Goal: Browse casually

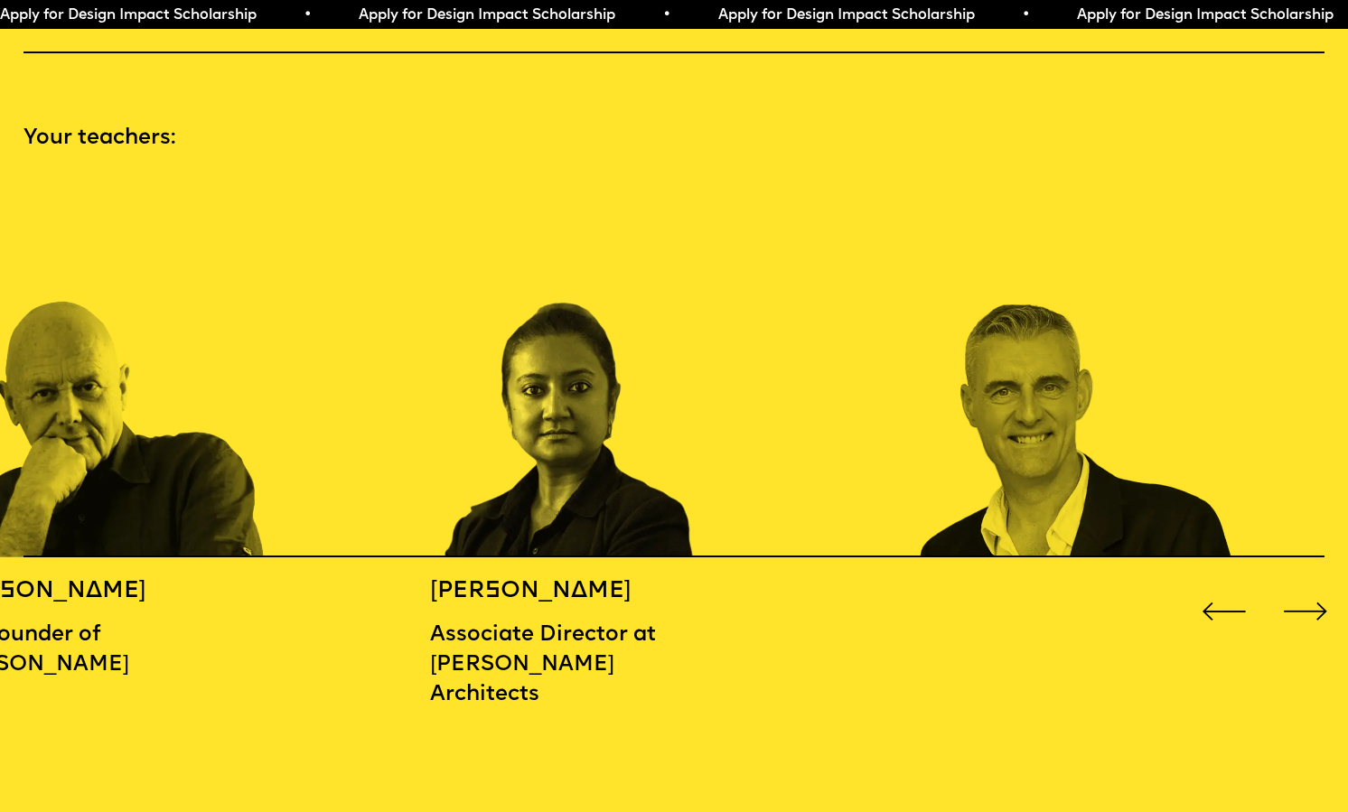
scroll to position [1944, 0]
click at [1305, 611] on div "Next slide" at bounding box center [1305, 611] width 54 height 54
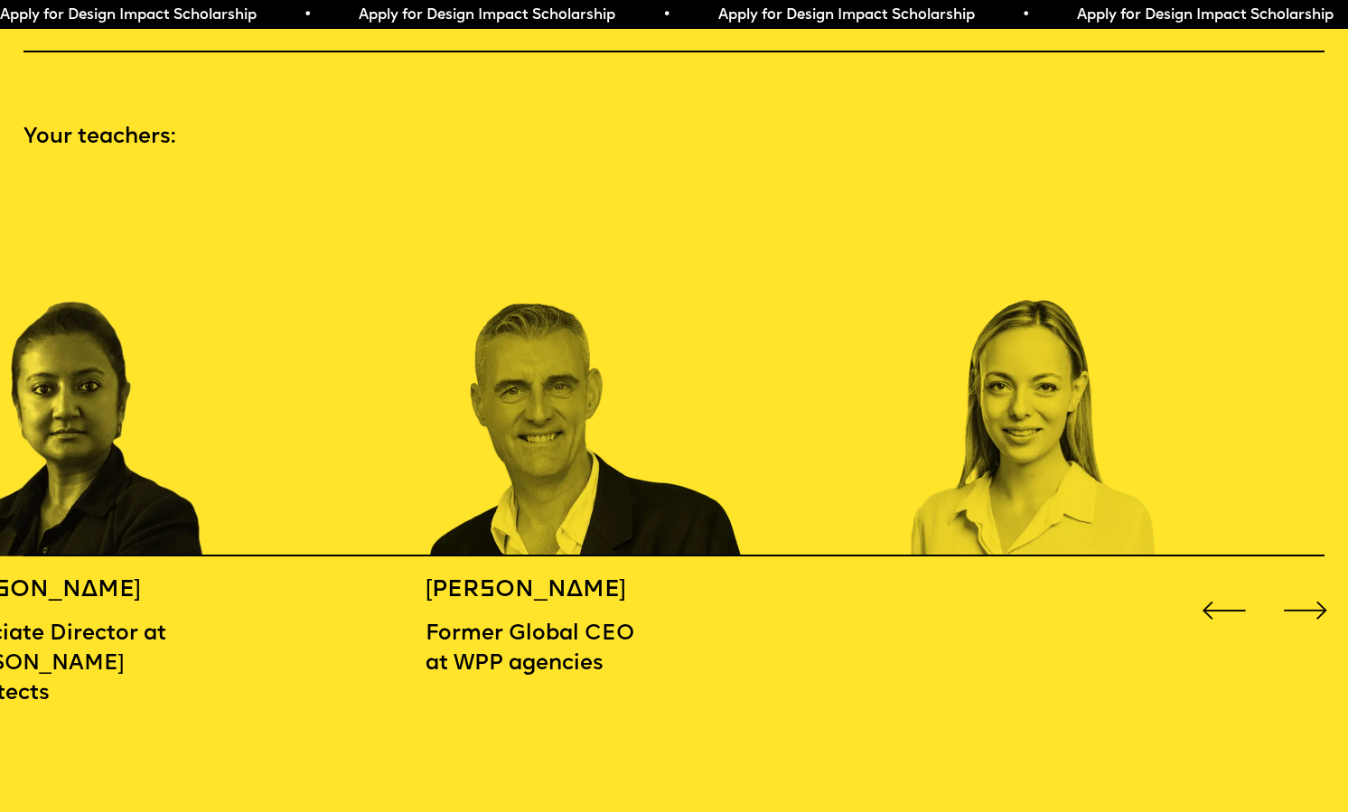
click at [1305, 611] on div "Next slide" at bounding box center [1305, 611] width 54 height 54
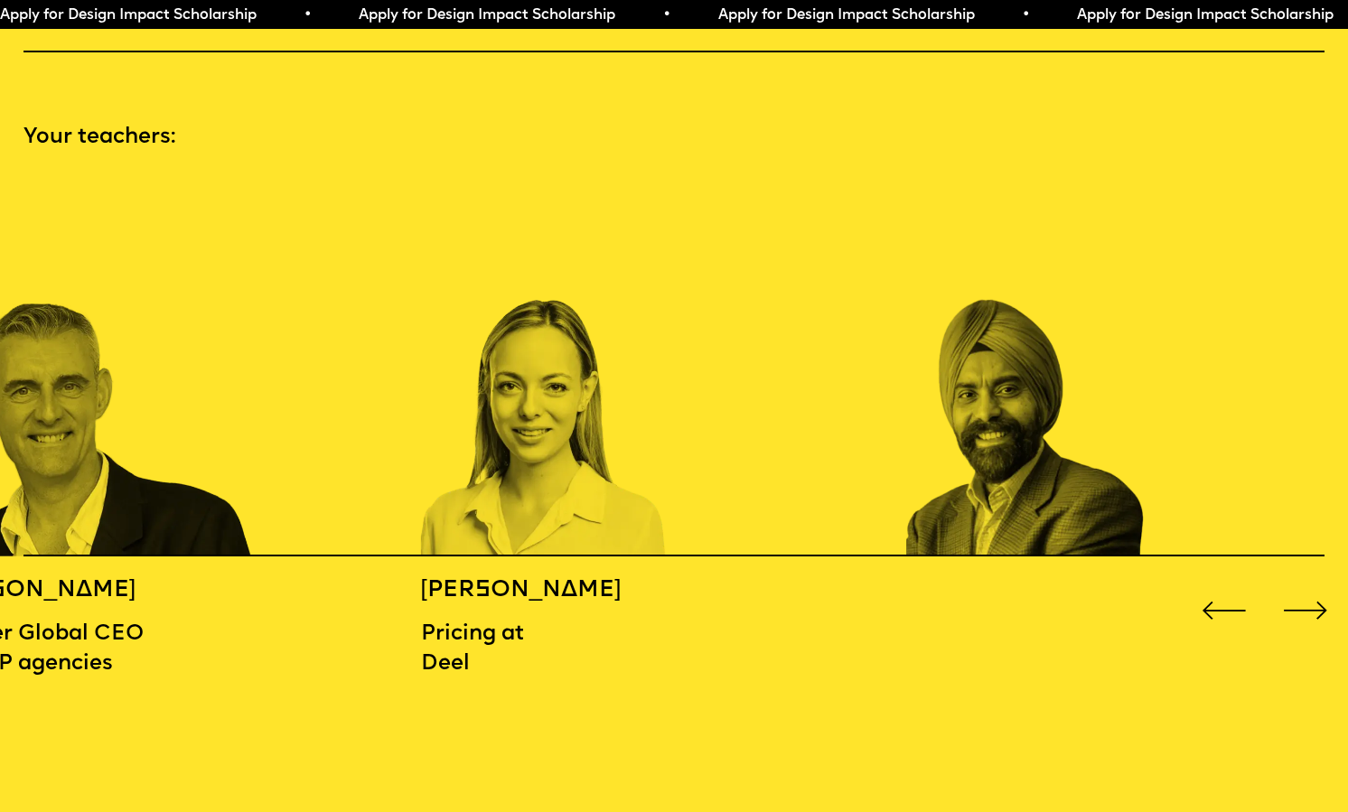
click at [1305, 611] on div "Next slide" at bounding box center [1305, 611] width 54 height 54
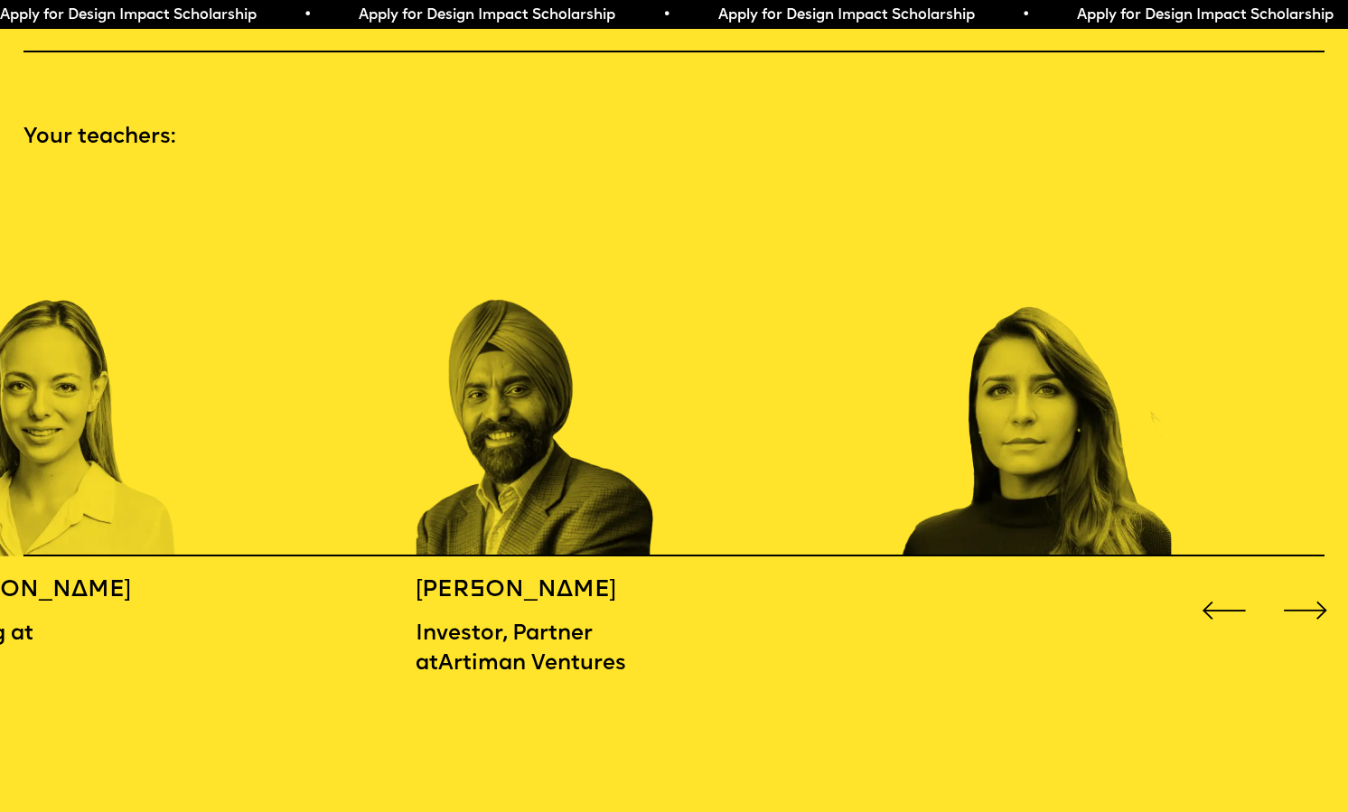
click at [1305, 611] on div "Next slide" at bounding box center [1305, 611] width 54 height 54
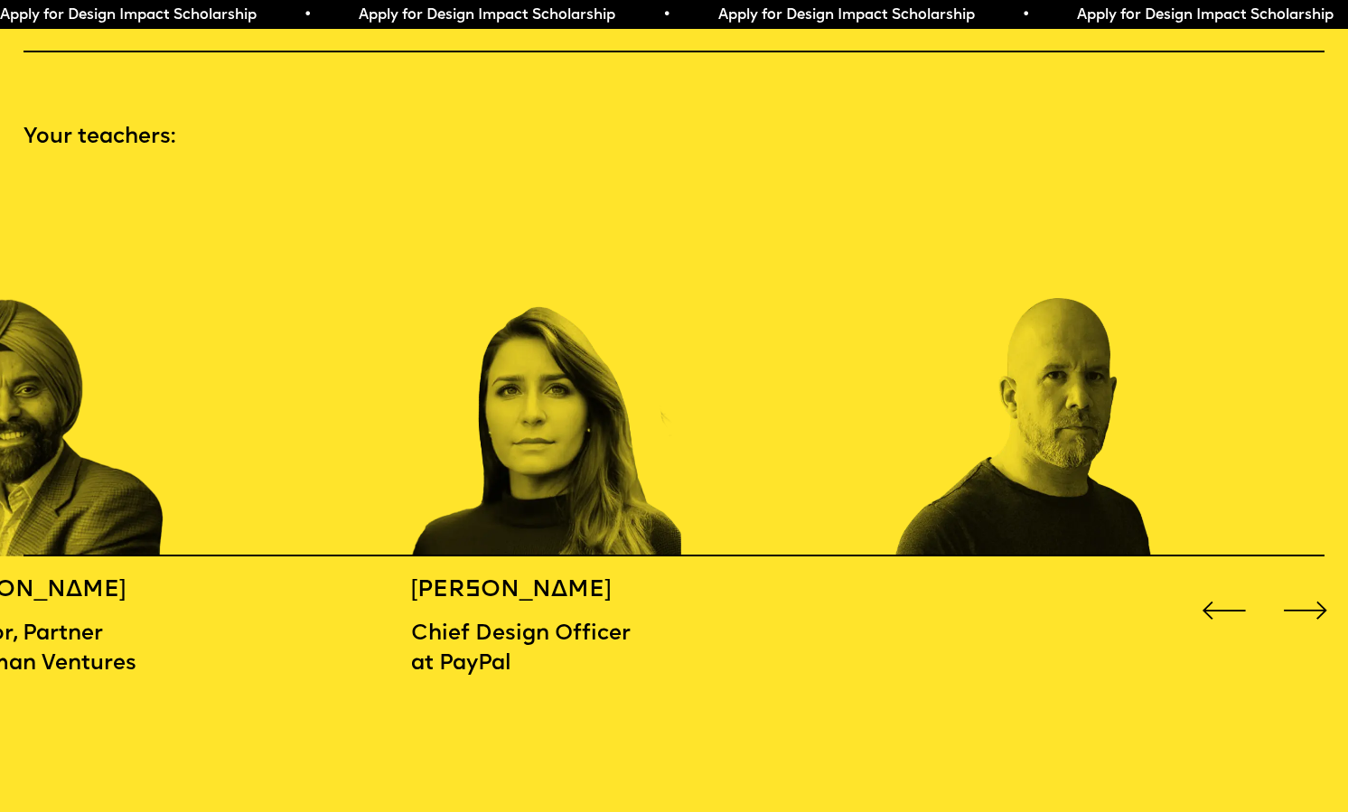
click at [1305, 611] on div "Next slide" at bounding box center [1305, 611] width 54 height 54
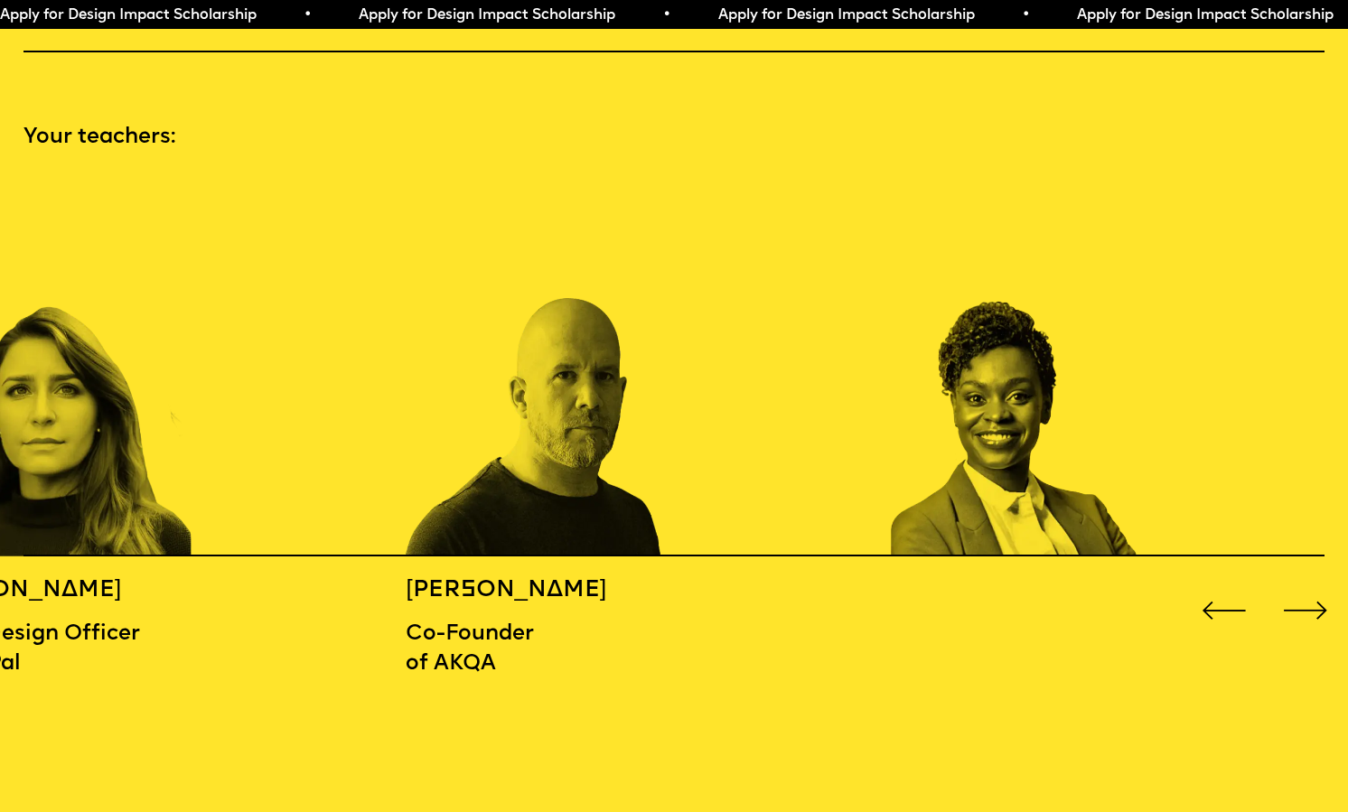
click at [1305, 611] on div "Next slide" at bounding box center [1305, 611] width 54 height 54
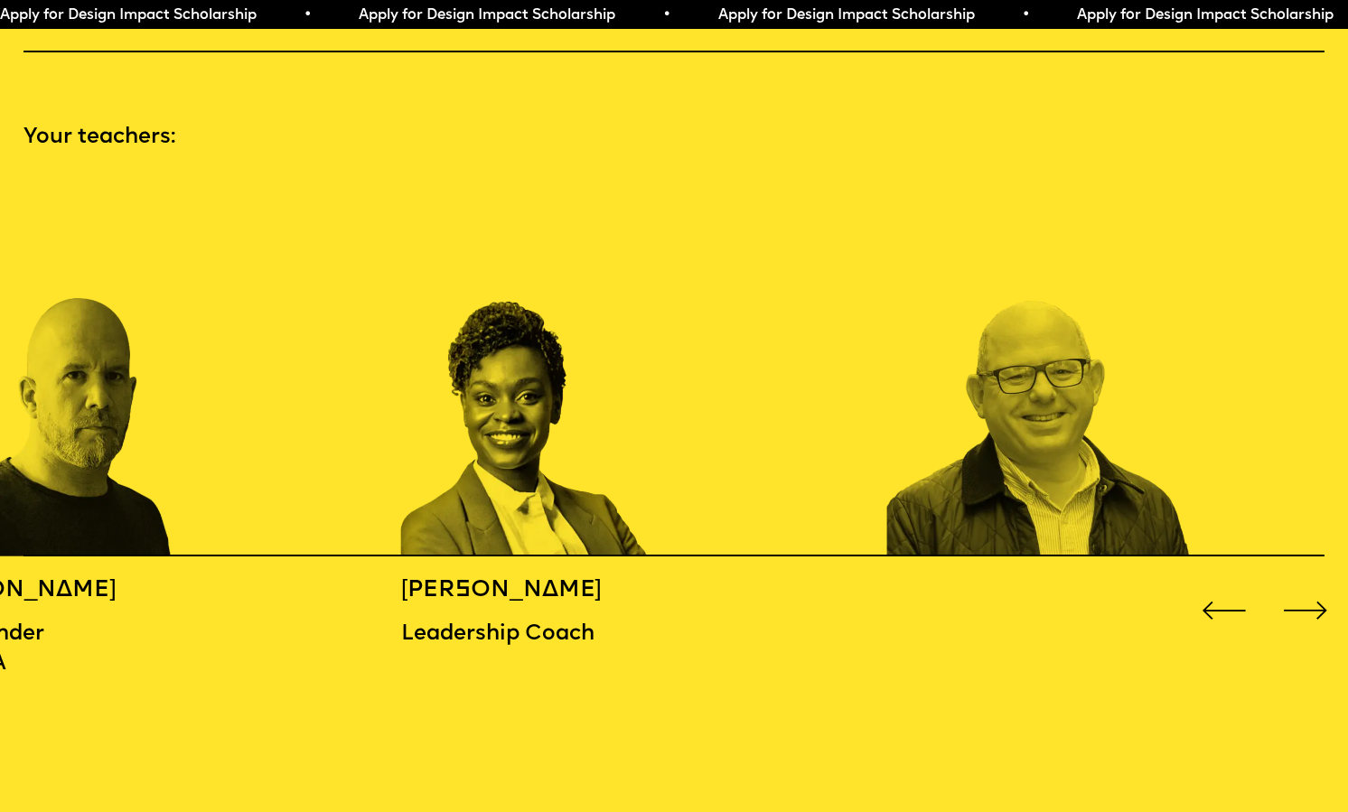
click at [1305, 611] on div "Next slide" at bounding box center [1305, 611] width 54 height 54
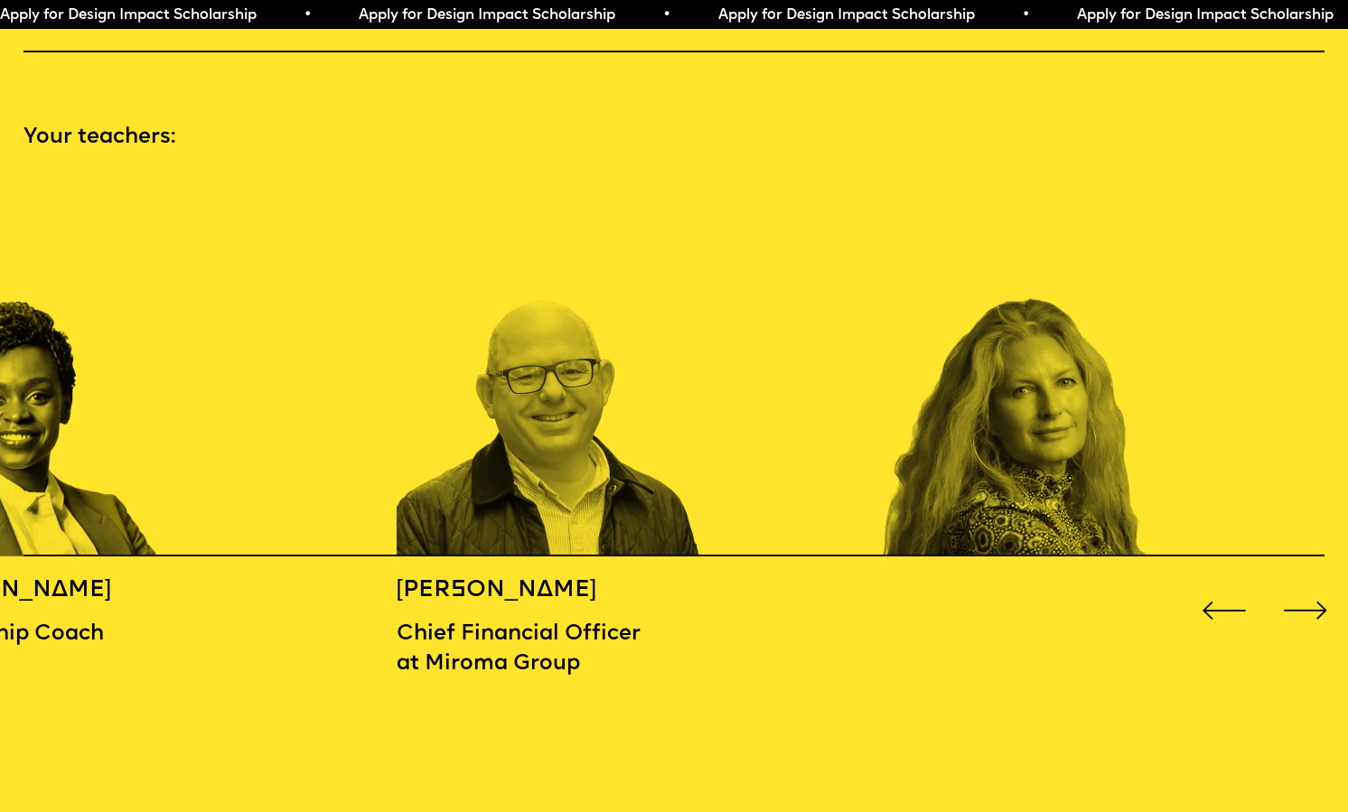
click at [1305, 611] on div "Next slide" at bounding box center [1305, 611] width 54 height 54
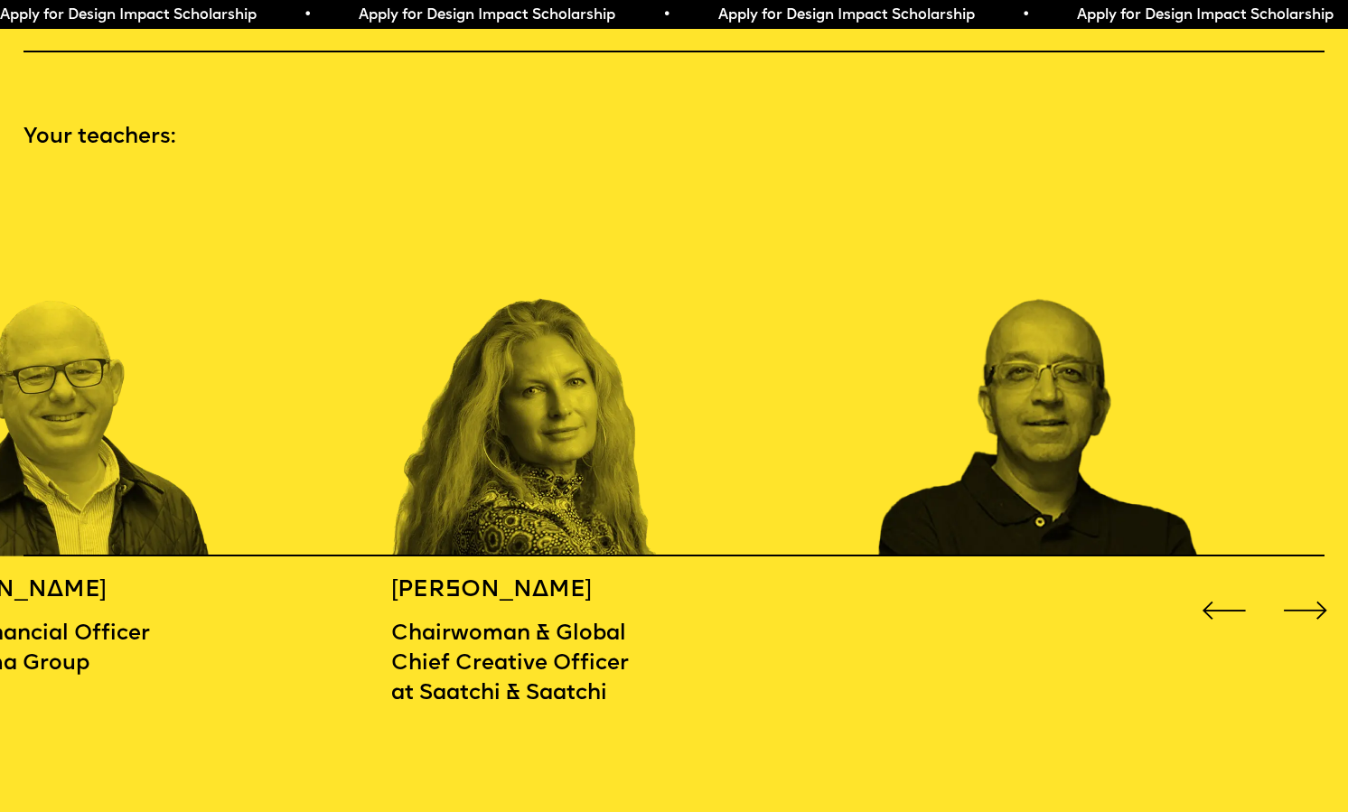
click at [1305, 611] on div "Next slide" at bounding box center [1305, 611] width 54 height 54
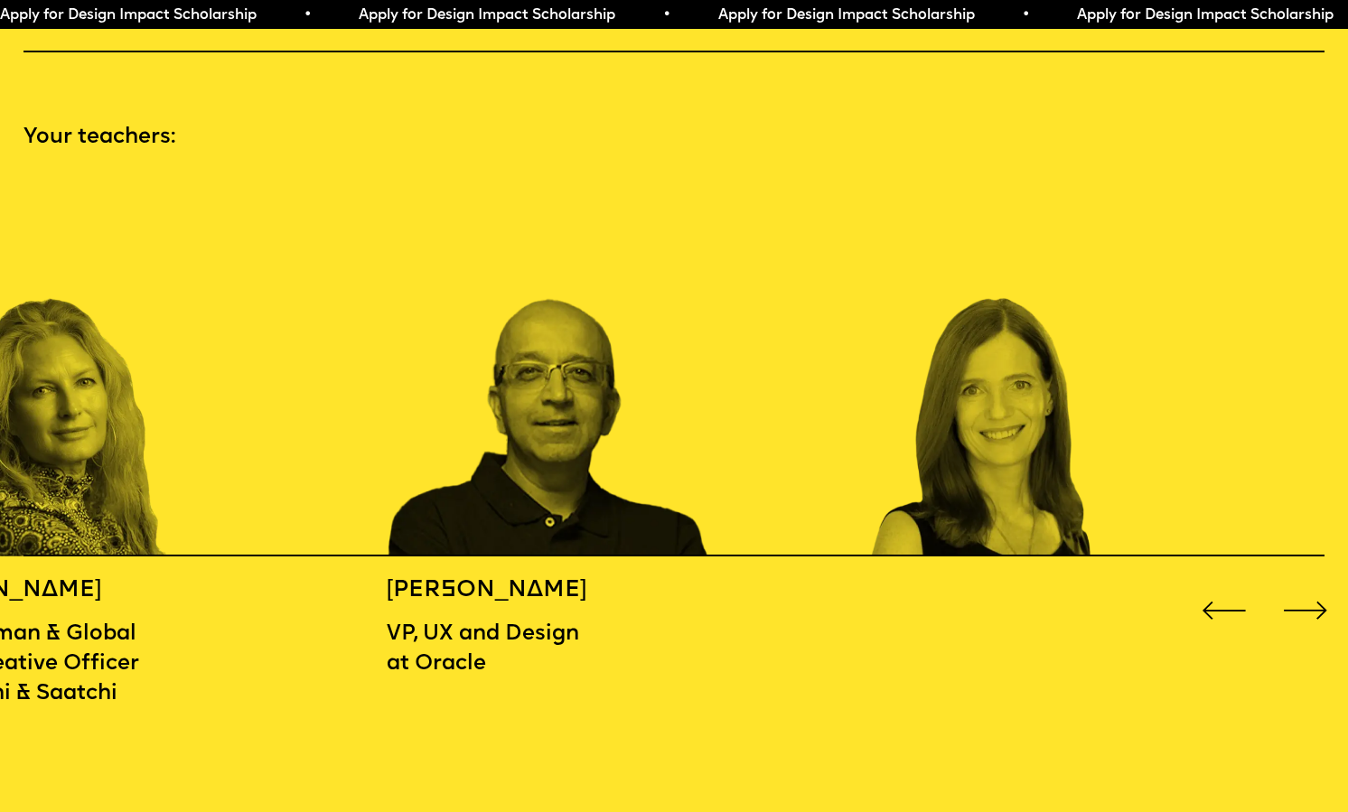
click at [1305, 611] on div "Next slide" at bounding box center [1305, 611] width 54 height 54
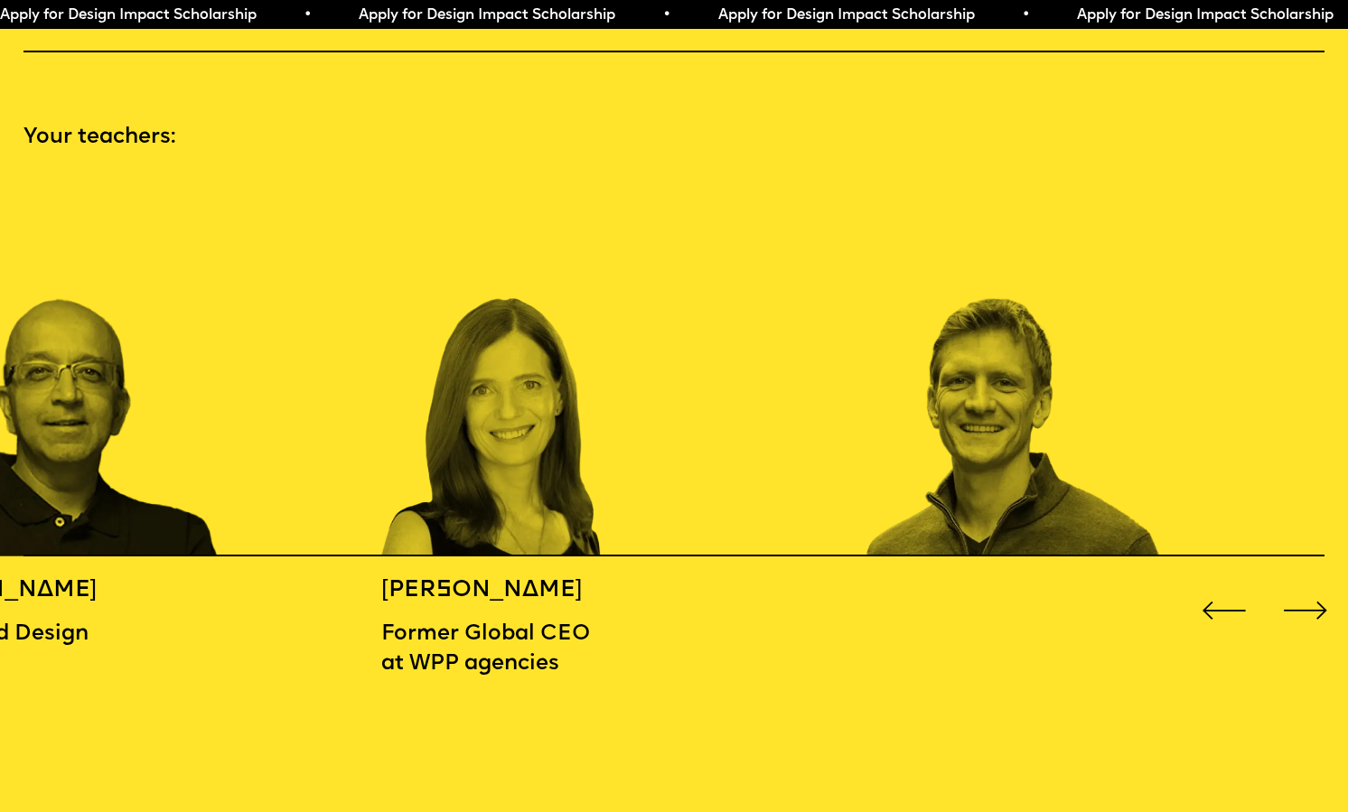
click at [1305, 611] on div "Next slide" at bounding box center [1305, 611] width 54 height 54
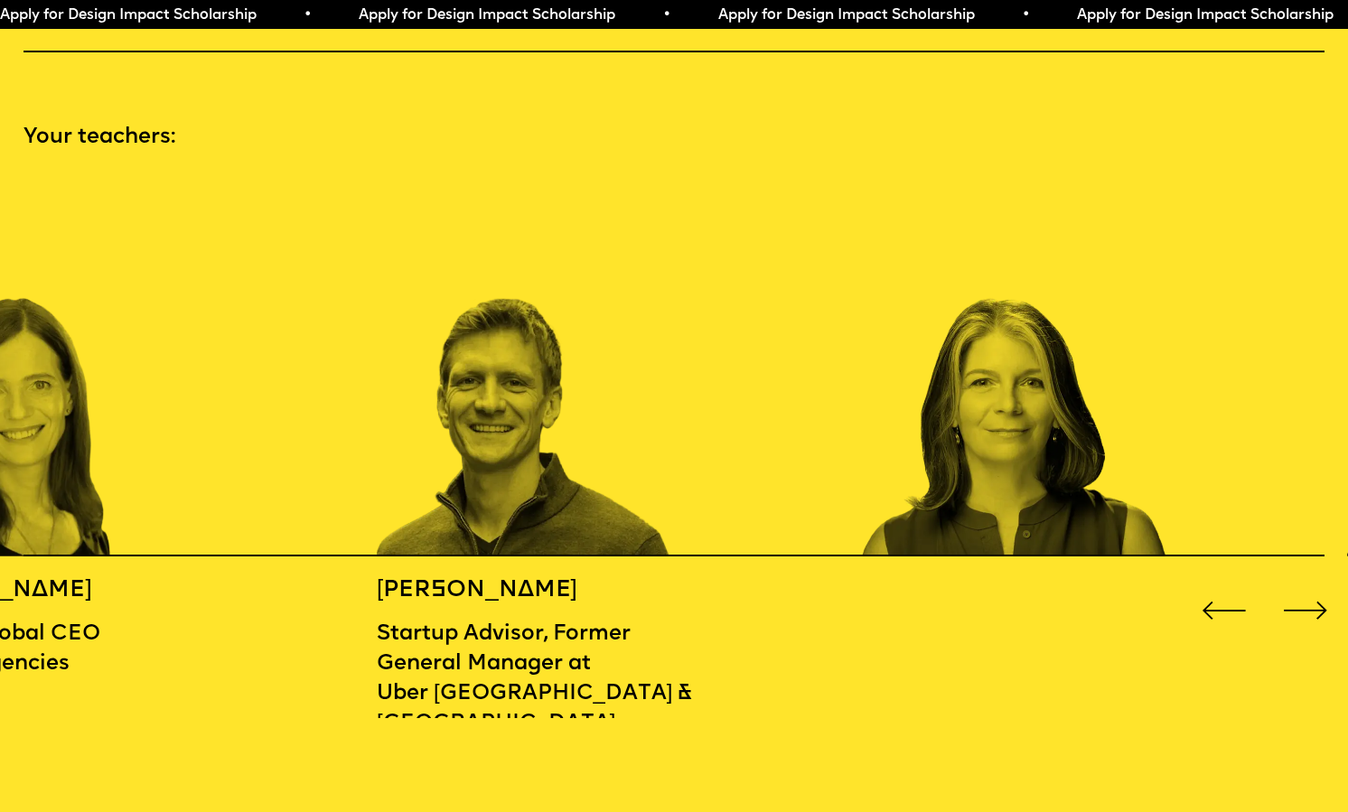
click at [1305, 611] on div "Next slide" at bounding box center [1305, 611] width 54 height 54
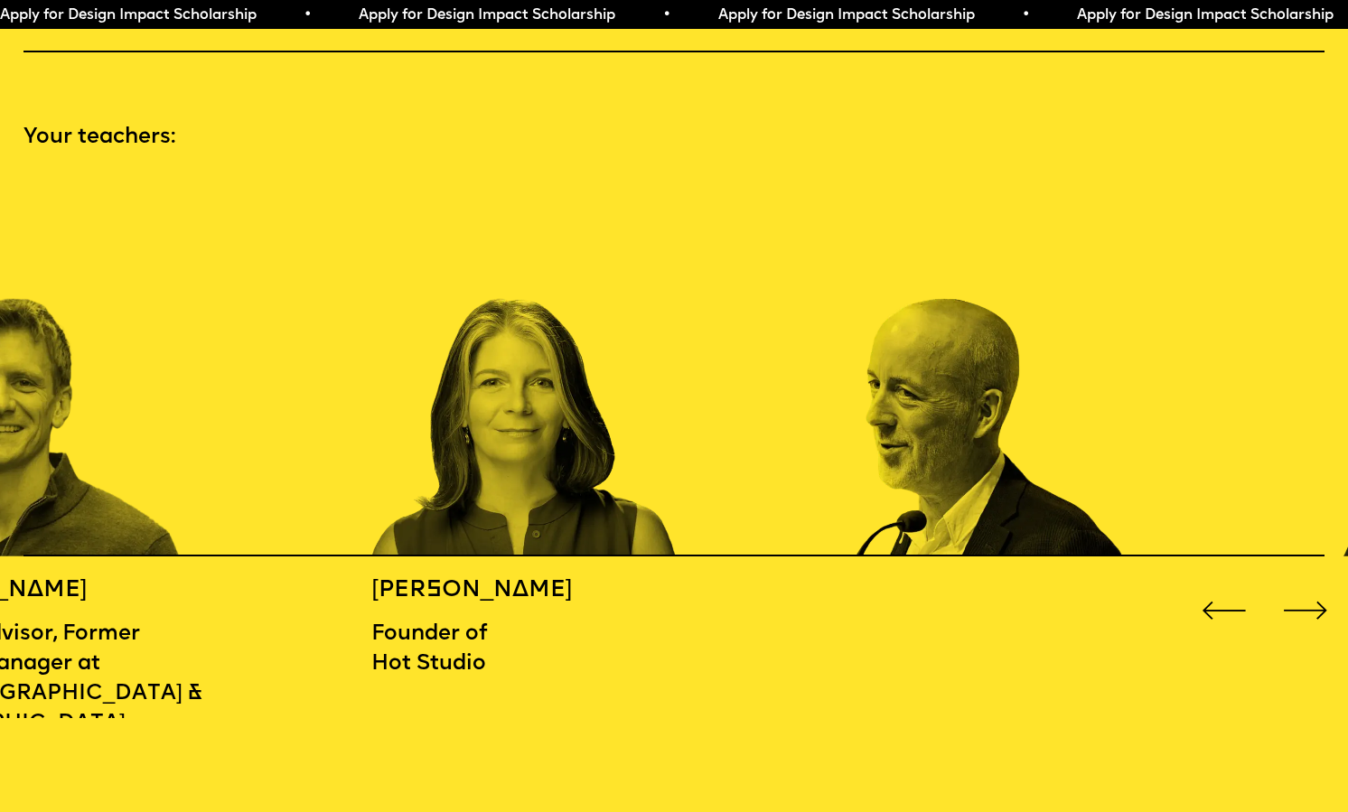
click at [1305, 611] on div "Next slide" at bounding box center [1305, 611] width 54 height 54
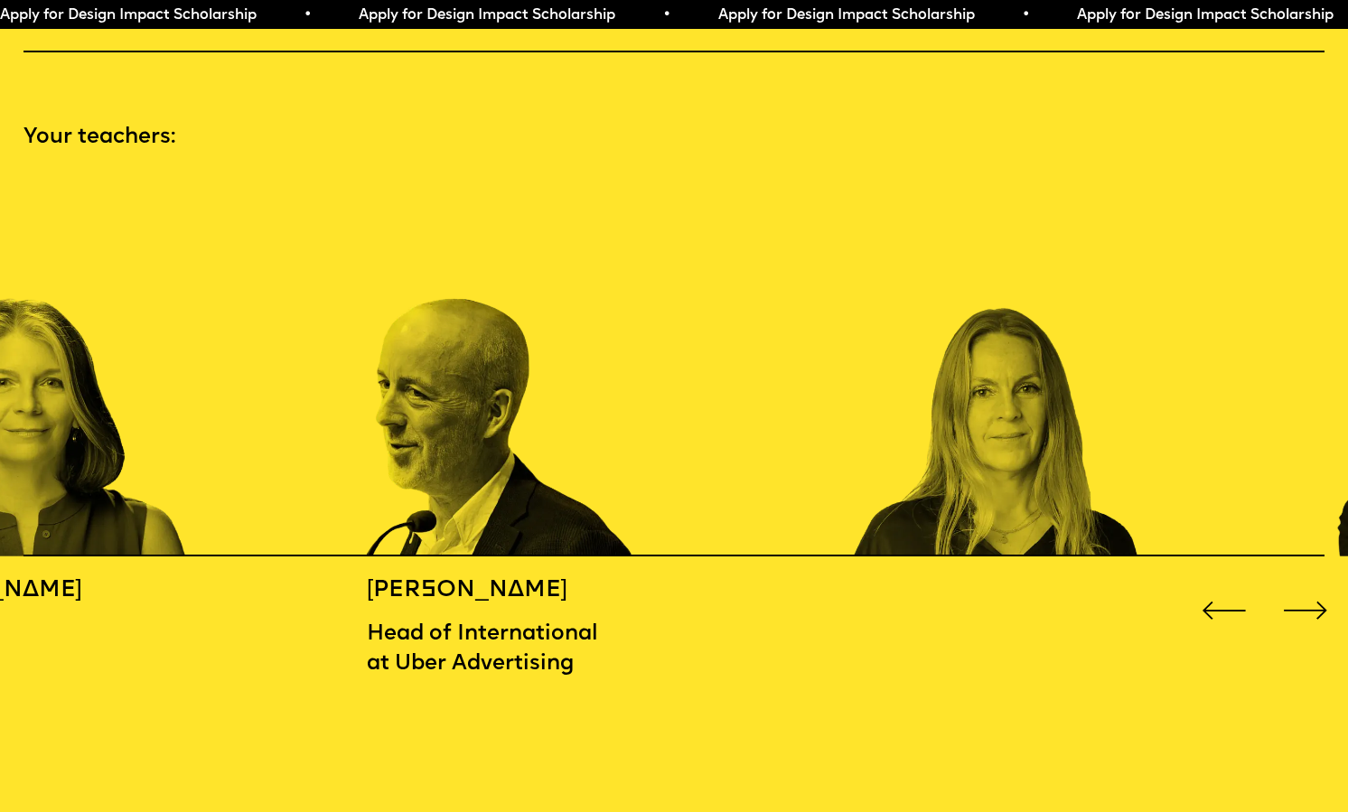
click at [1305, 611] on div "Next slide" at bounding box center [1305, 611] width 54 height 54
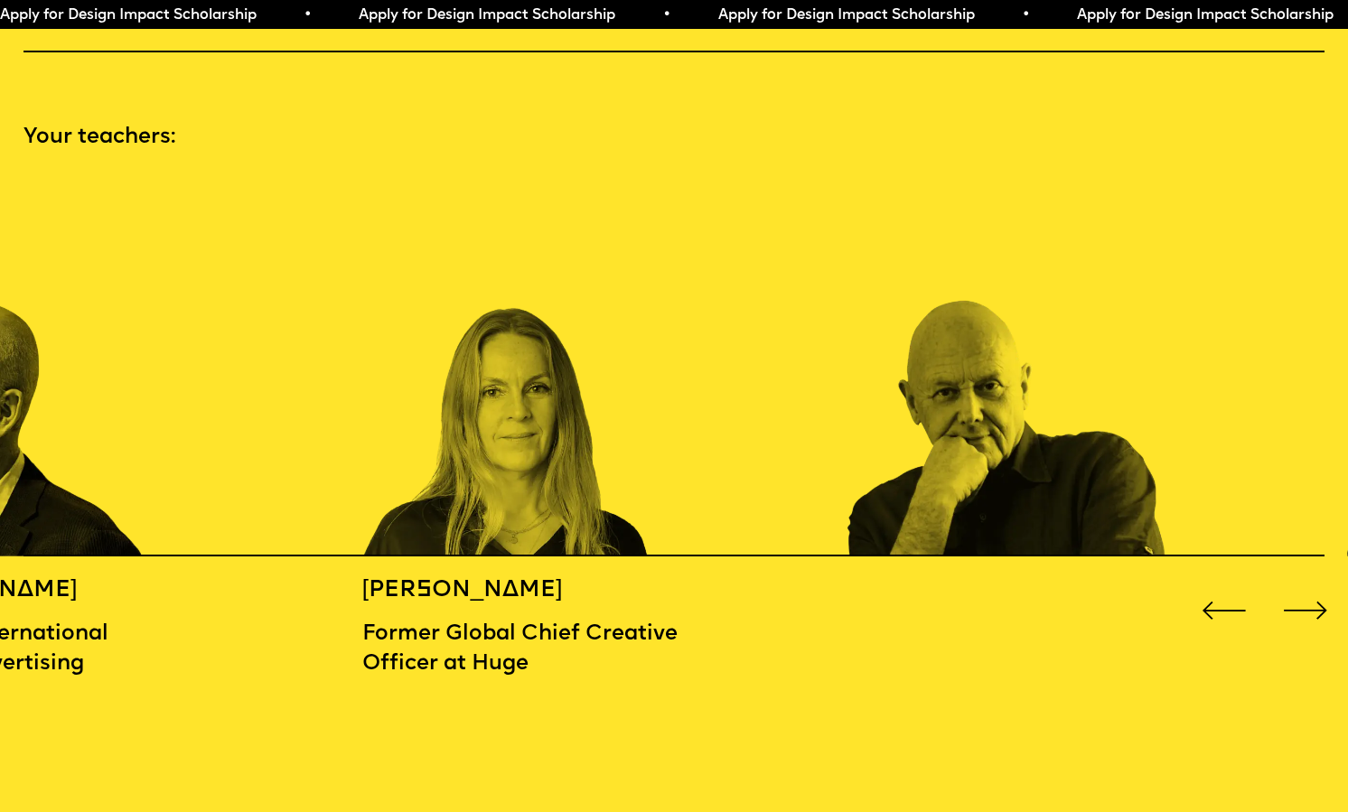
click at [1305, 611] on div "Next slide" at bounding box center [1305, 611] width 54 height 54
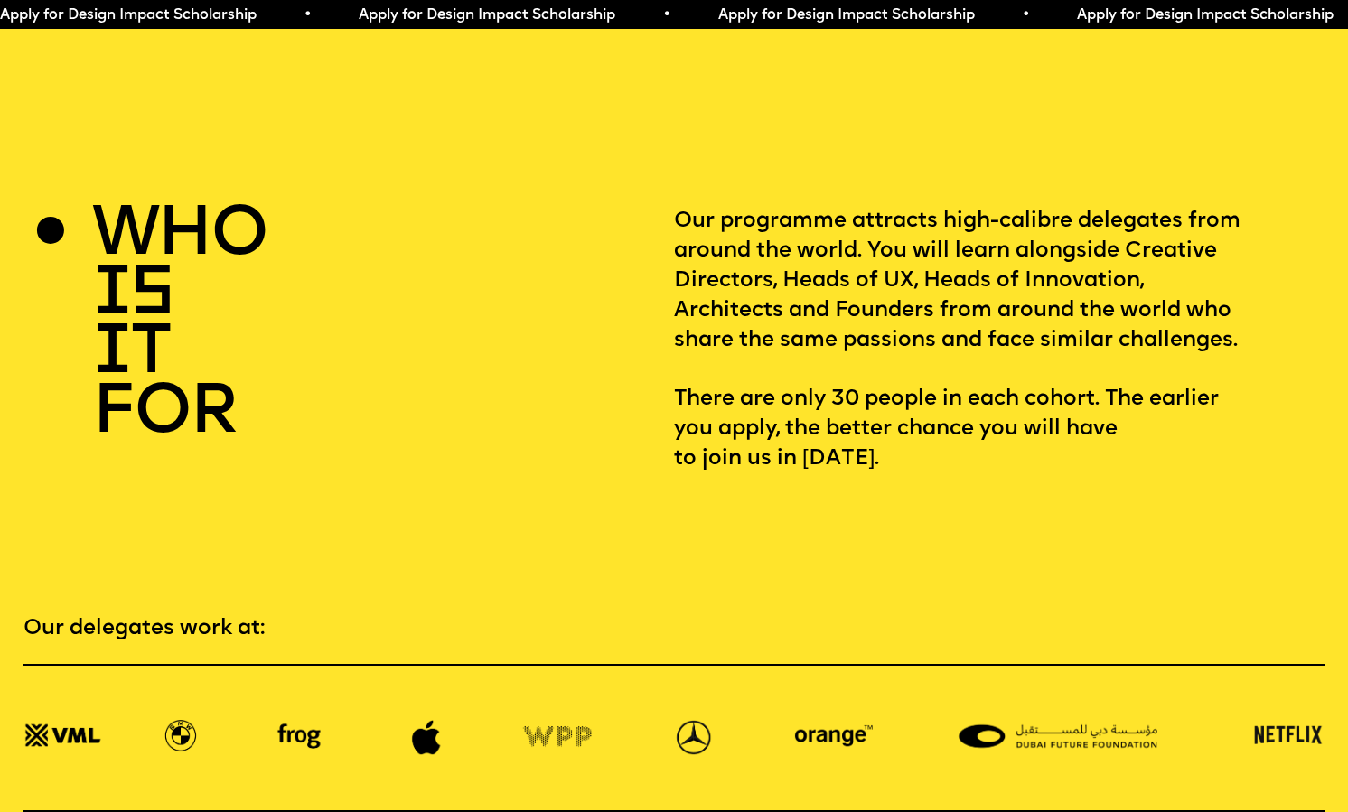
scroll to position [2532, 0]
